Goal: Task Accomplishment & Management: Manage account settings

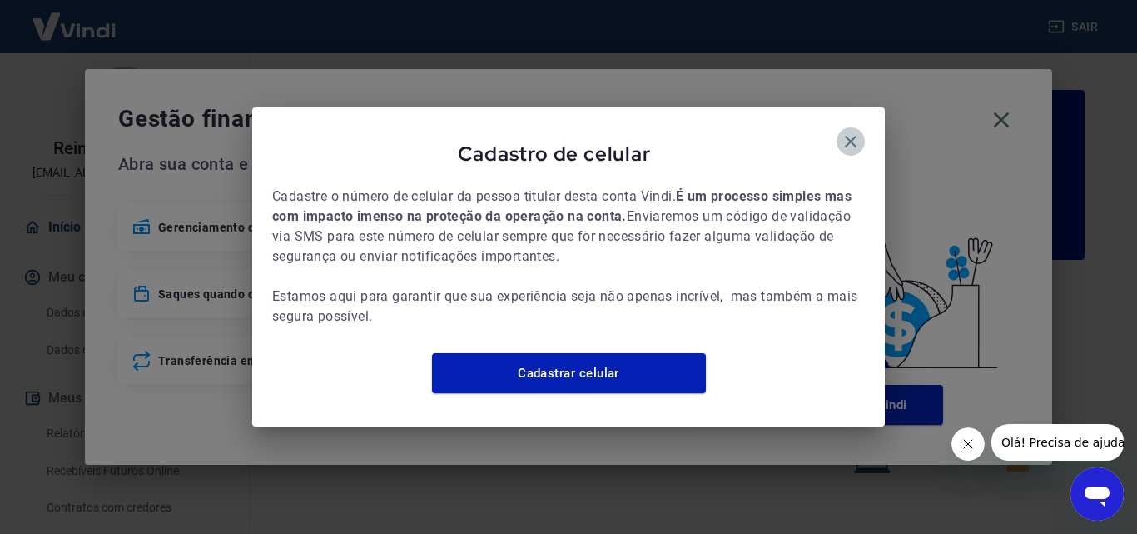
click at [855, 132] on icon "button" at bounding box center [851, 142] width 20 height 20
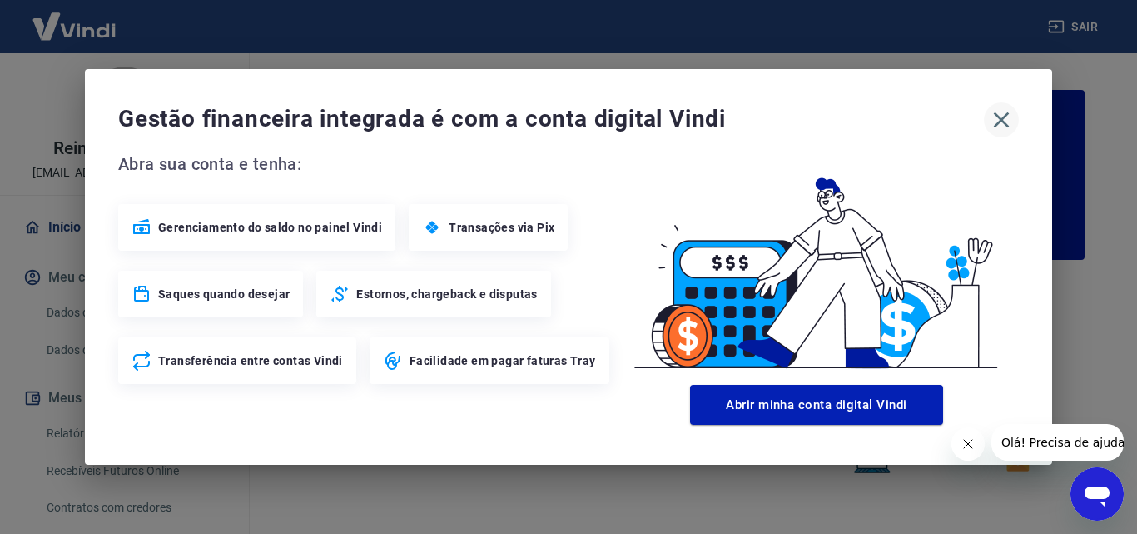
click at [1000, 120] on icon "button" at bounding box center [1001, 120] width 27 height 27
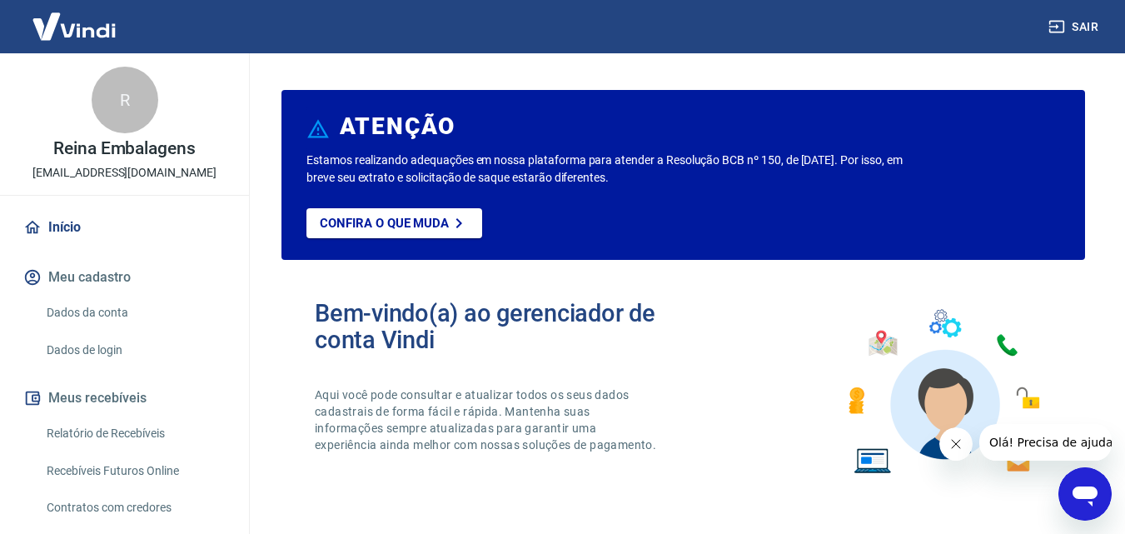
click at [141, 237] on link "Início" at bounding box center [124, 227] width 209 height 37
click at [684, 345] on div "Bem-vindo(a) ao gerenciador de conta Vindi Aqui você pode consultar e atualizar…" at bounding box center [682, 391] width 803 height 237
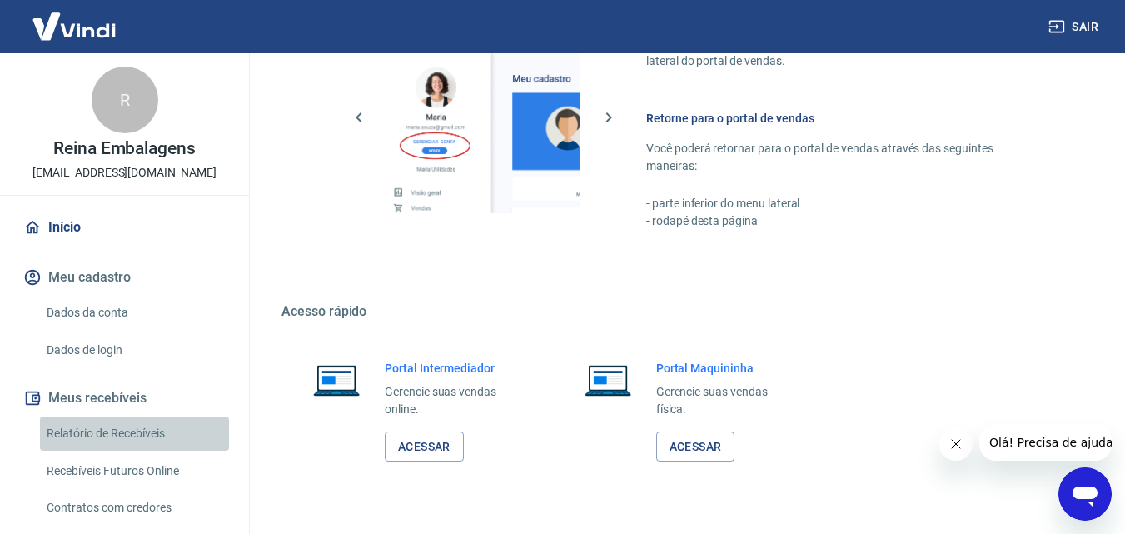
click at [164, 434] on link "Relatório de Recebíveis" at bounding box center [134, 433] width 189 height 34
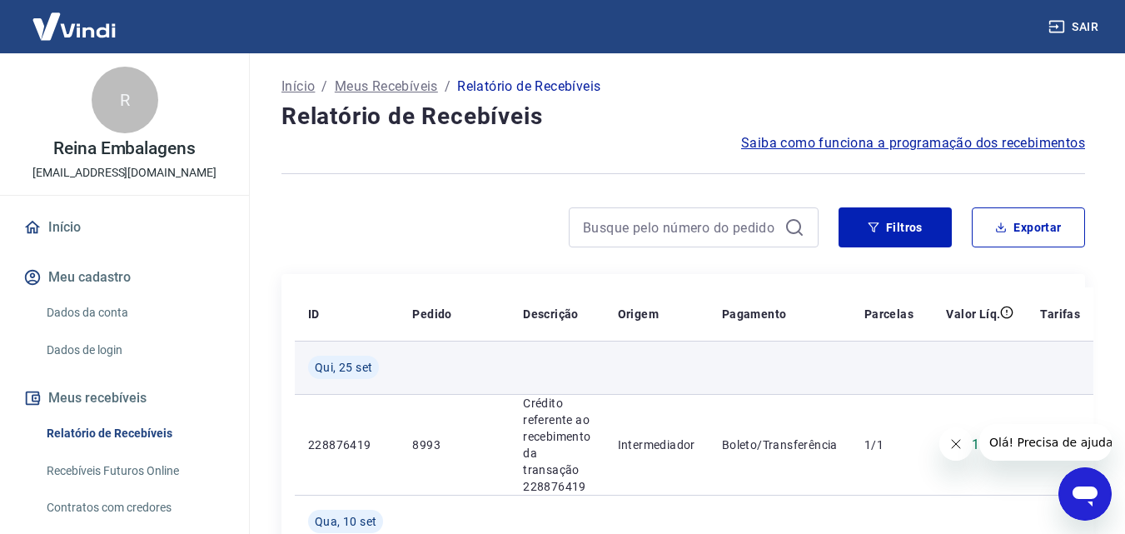
click at [636, 364] on td at bounding box center [656, 366] width 104 height 53
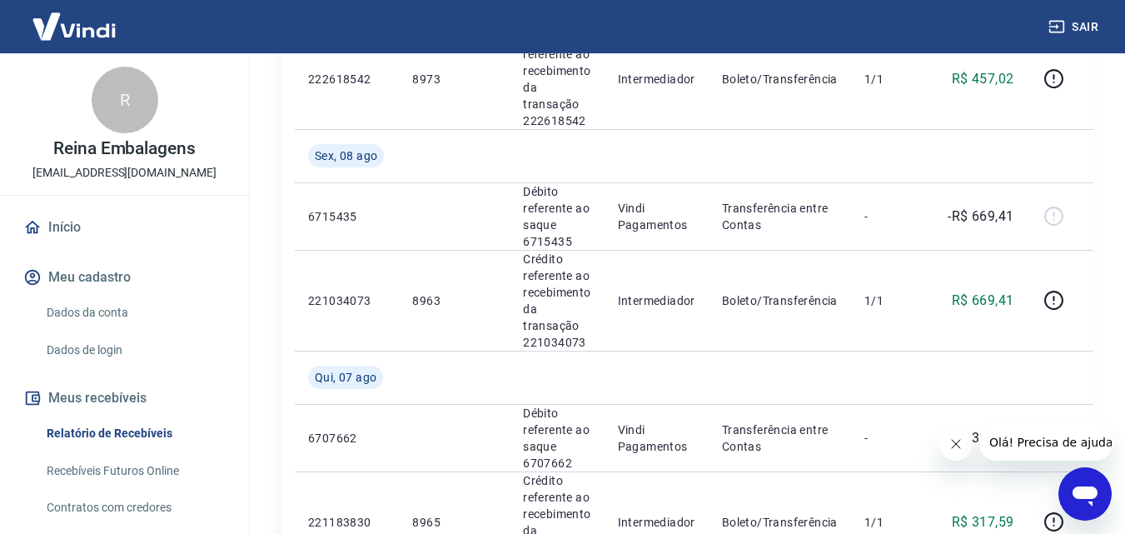
click at [97, 221] on link "Início" at bounding box center [124, 227] width 209 height 37
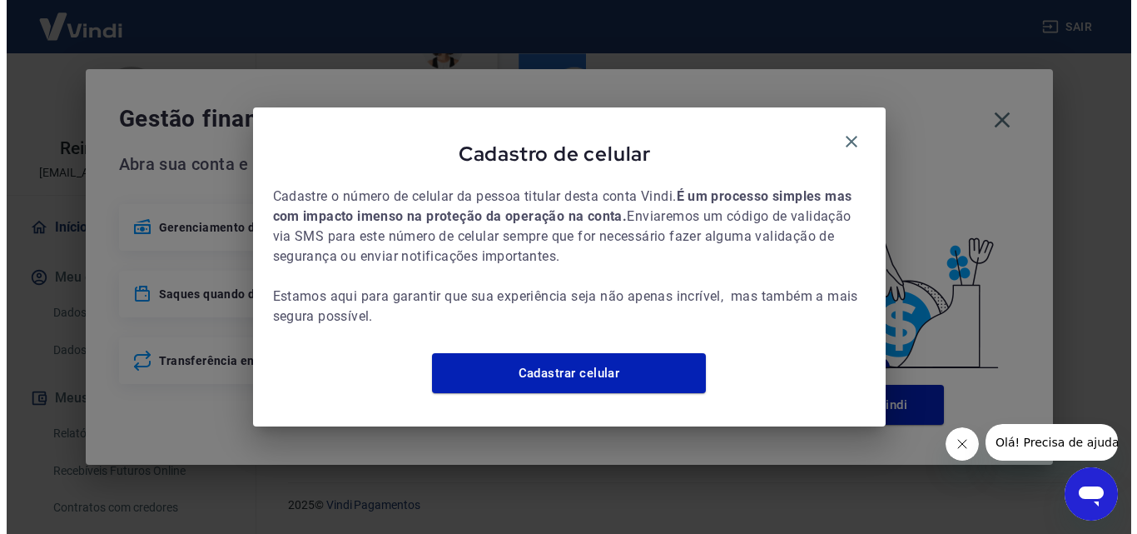
scroll to position [1005, 0]
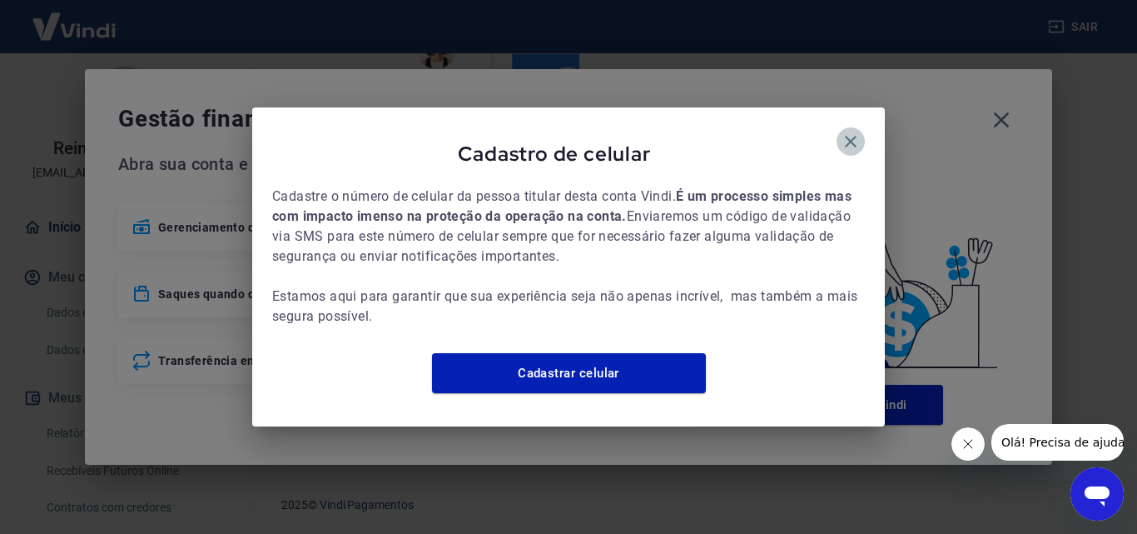
click at [852, 132] on icon "button" at bounding box center [851, 142] width 20 height 20
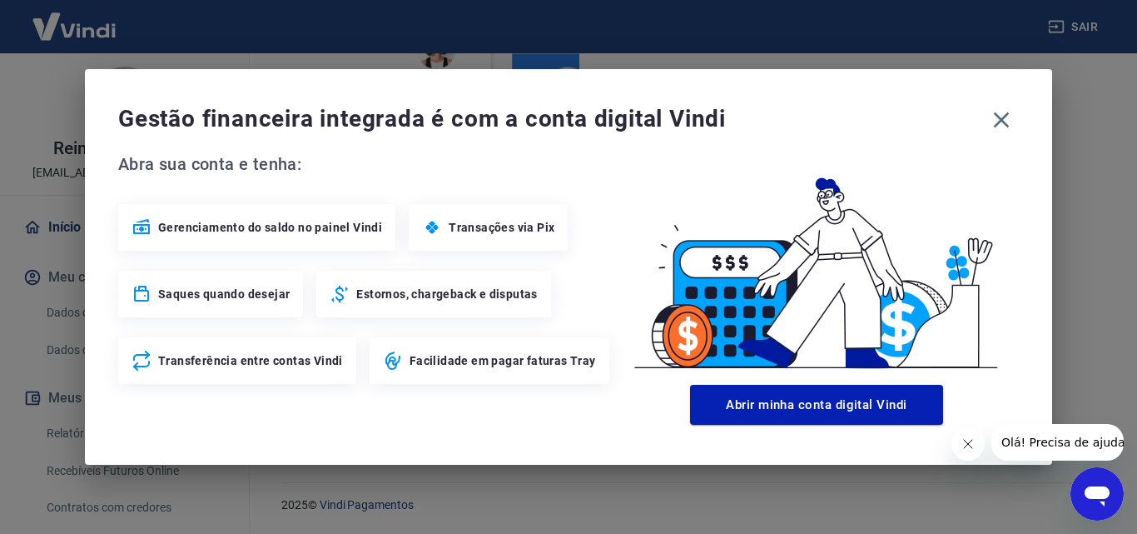
click at [314, 234] on span "Gerenciamento do saldo no painel Vindi" at bounding box center [270, 227] width 224 height 17
click at [315, 235] on span "Gerenciamento do saldo no painel Vindi" at bounding box center [270, 227] width 224 height 17
click at [1005, 120] on icon "button" at bounding box center [1001, 120] width 27 height 27
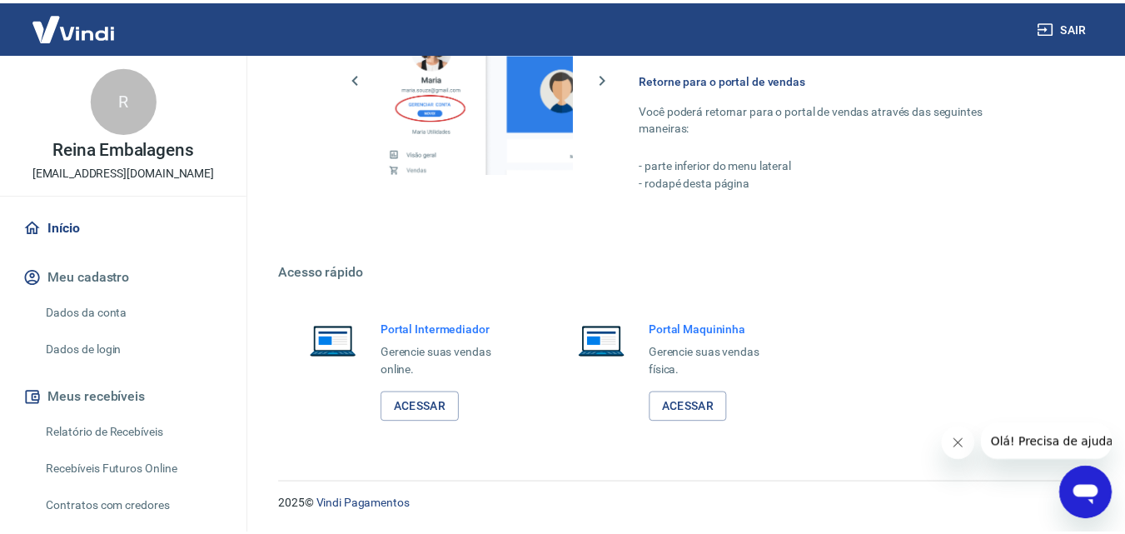
scroll to position [987, 0]
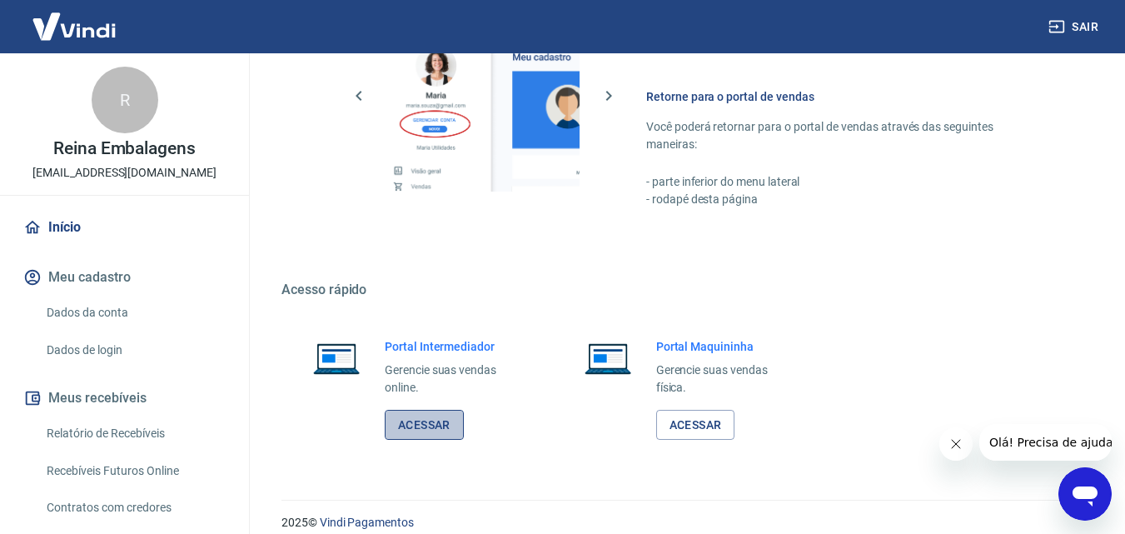
click at [424, 427] on link "Acessar" at bounding box center [424, 425] width 79 height 31
